Goal: Task Accomplishment & Management: Use online tool/utility

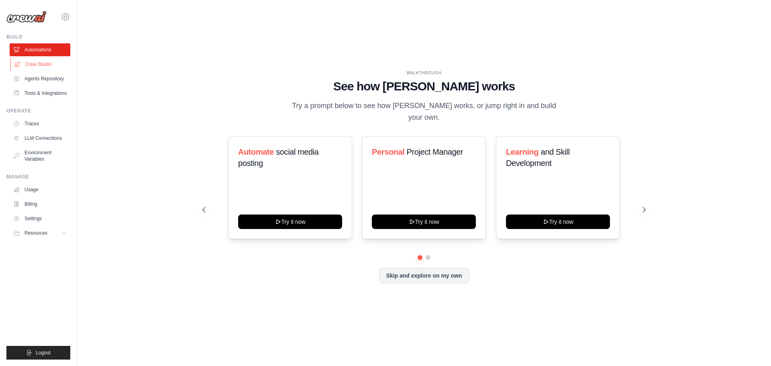
click at [37, 62] on link "Crew Studio" at bounding box center [40, 64] width 61 height 13
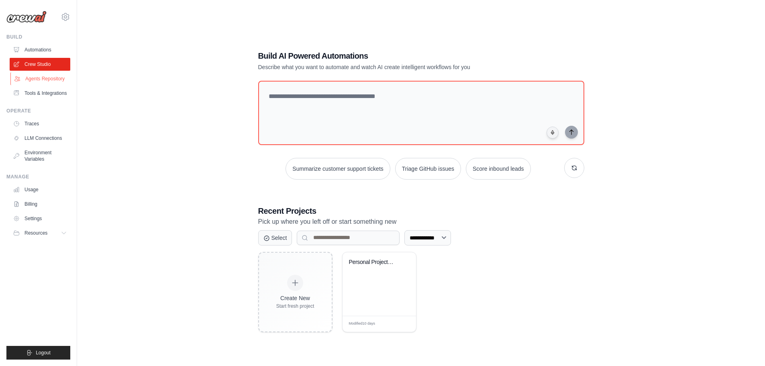
click at [50, 77] on link "Agents Repository" at bounding box center [40, 78] width 61 height 13
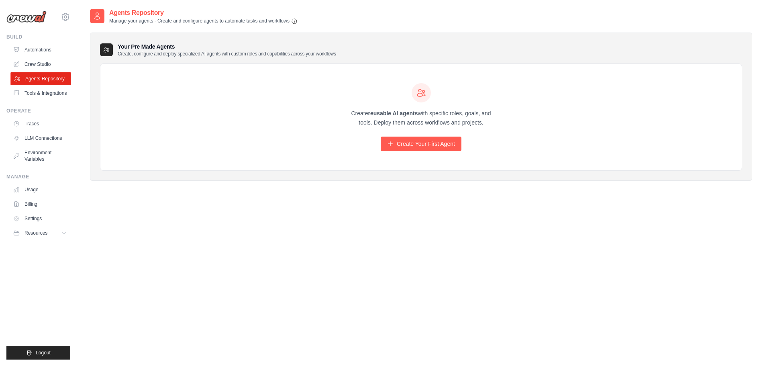
click at [37, 81] on link "Agents Repository" at bounding box center [40, 78] width 61 height 13
click at [45, 137] on link "LLM Connections" at bounding box center [40, 138] width 61 height 13
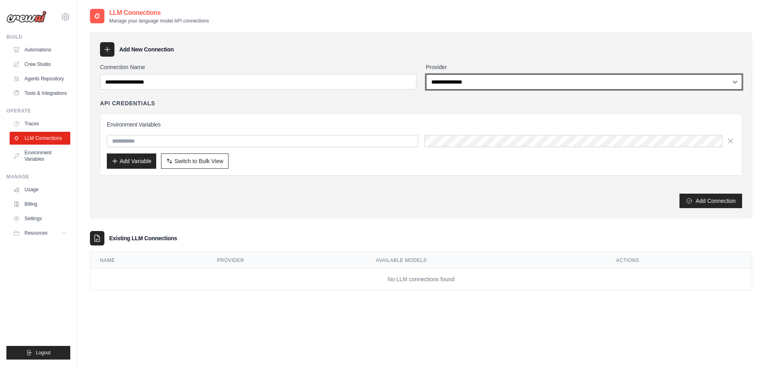
click at [507, 84] on select "**********" at bounding box center [584, 81] width 317 height 15
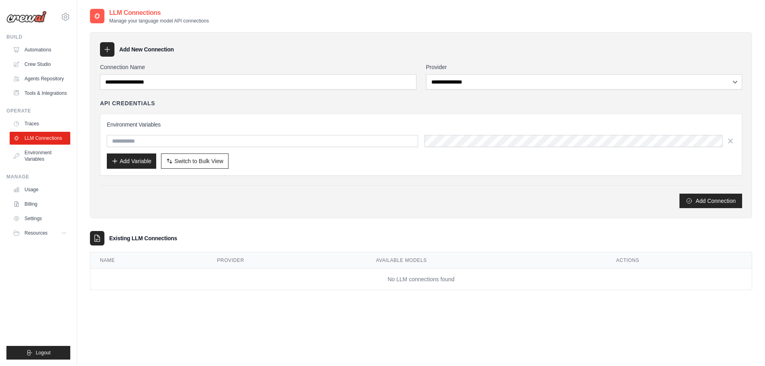
click at [359, 93] on div "**********" at bounding box center [421, 135] width 642 height 145
click at [407, 145] on input "text" at bounding box center [262, 141] width 311 height 12
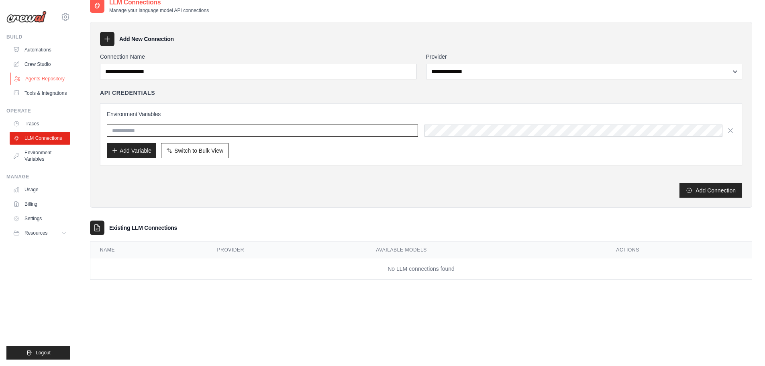
scroll to position [16, 0]
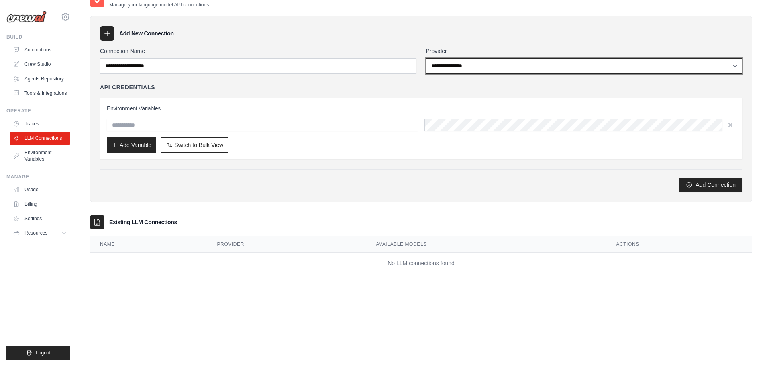
click at [459, 65] on select "**********" at bounding box center [584, 65] width 317 height 15
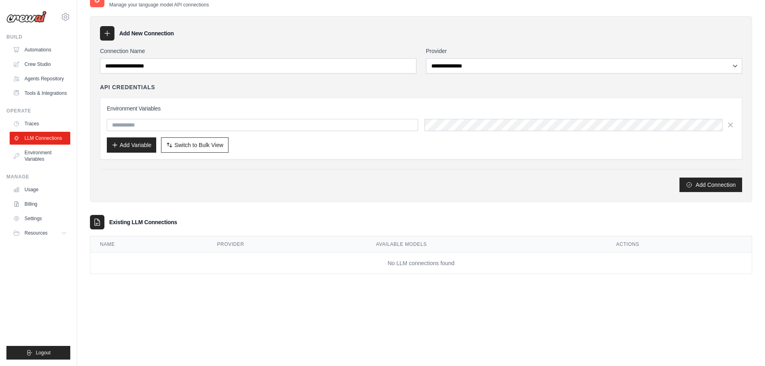
click at [383, 110] on h3 "Environment Variables" at bounding box center [421, 108] width 629 height 8
click at [380, 124] on input "text" at bounding box center [262, 125] width 311 height 12
click at [332, 125] on input "text" at bounding box center [262, 125] width 311 height 12
click at [212, 140] on button "Switch to Bulk View Switch to Table View" at bounding box center [194, 144] width 67 height 15
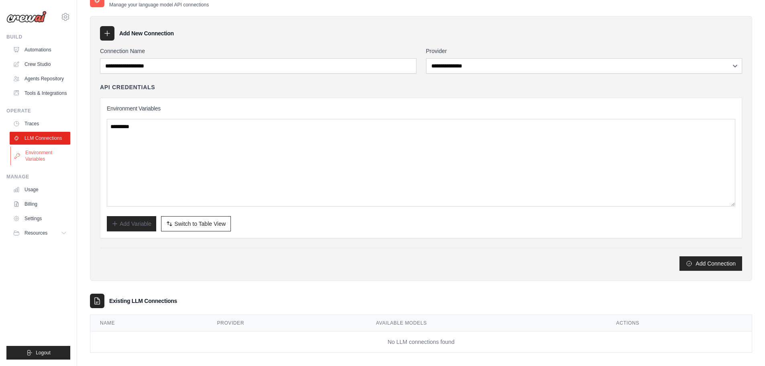
click at [41, 154] on link "Environment Variables" at bounding box center [40, 155] width 61 height 19
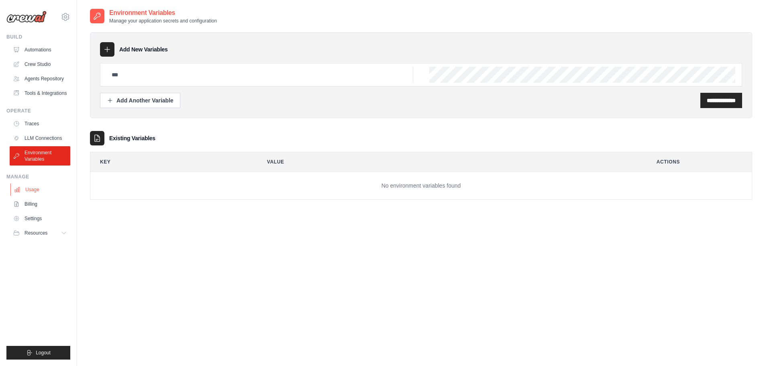
click at [26, 189] on link "Usage" at bounding box center [40, 189] width 61 height 13
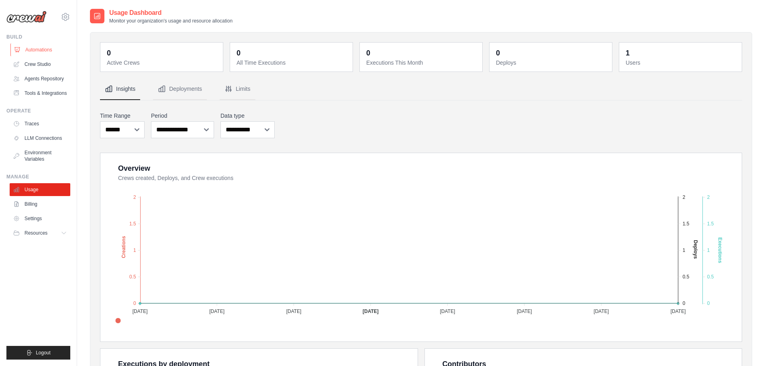
click at [34, 49] on link "Automations" at bounding box center [40, 49] width 61 height 13
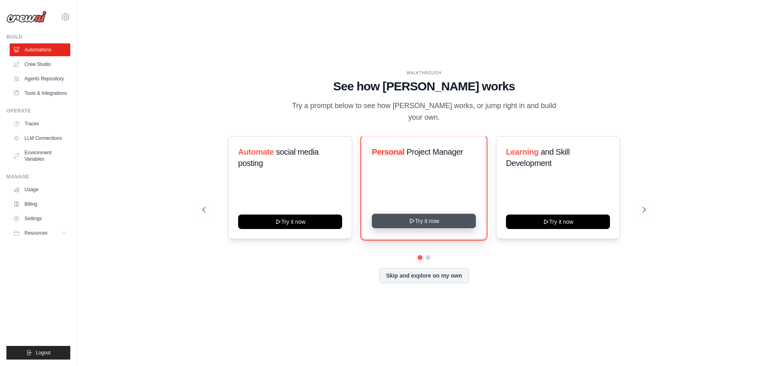
click at [430, 214] on button "Try it now" at bounding box center [424, 221] width 104 height 14
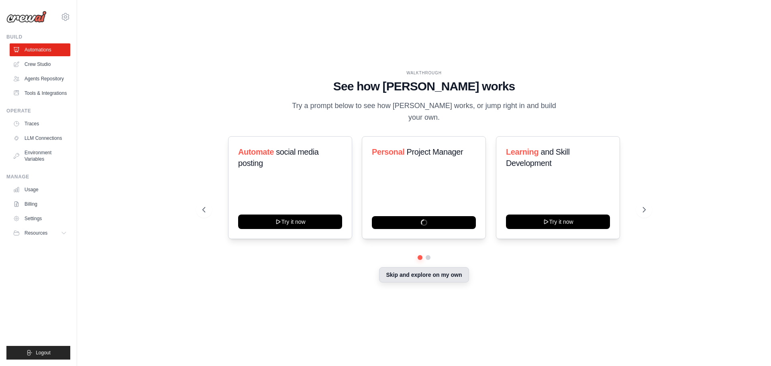
click at [431, 269] on button "Skip and explore on my own" at bounding box center [424, 274] width 90 height 15
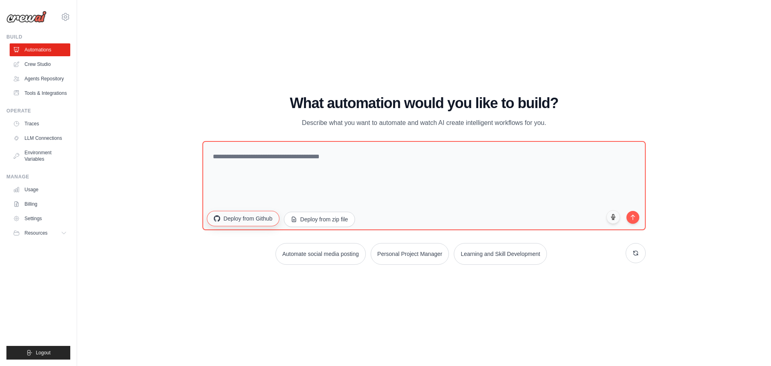
click at [253, 223] on button "Deploy from Github" at bounding box center [243, 217] width 72 height 15
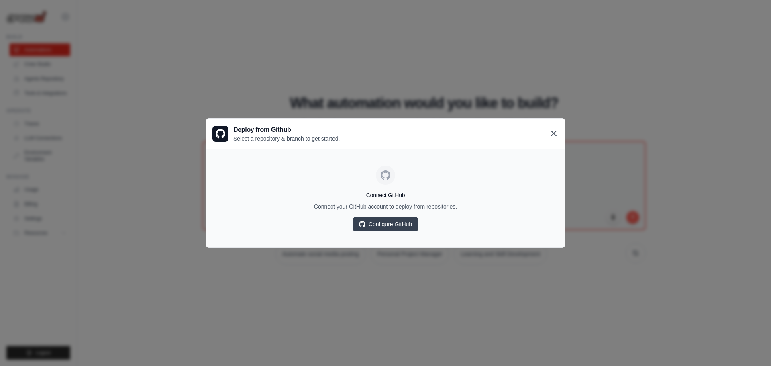
click at [556, 130] on icon at bounding box center [554, 134] width 10 height 10
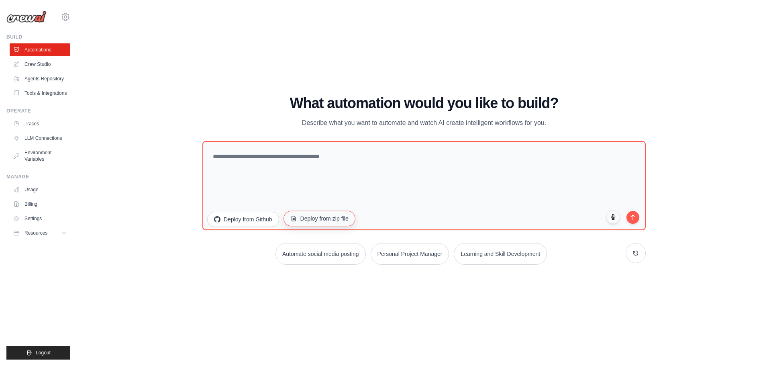
click at [327, 221] on button "Deploy from zip file" at bounding box center [320, 217] width 72 height 15
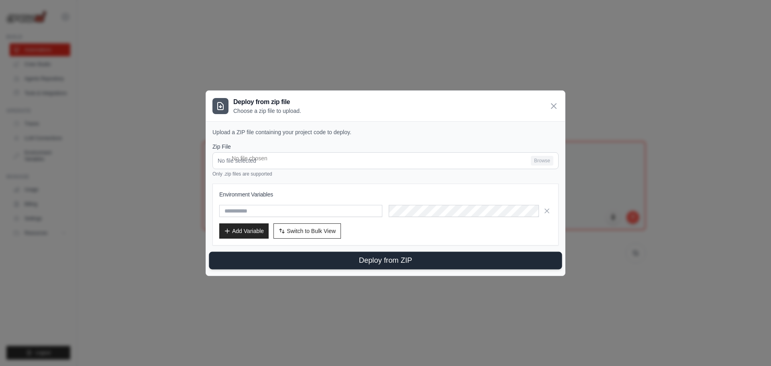
click at [368, 261] on button "Deploy from ZIP" at bounding box center [385, 260] width 353 height 18
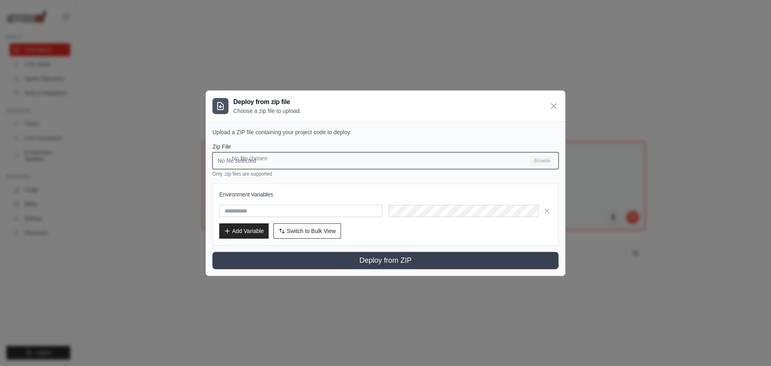
click at [537, 156] on input "No file selected Browse" at bounding box center [385, 160] width 346 height 17
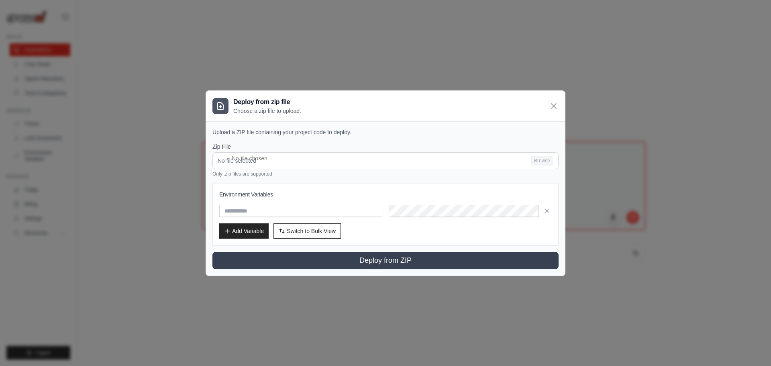
click at [304, 47] on div "Deploy from zip file Choose a zip file to upload. Upload a ZIP file containing …" at bounding box center [385, 183] width 771 height 366
